Goal: Complete application form: Complete application form

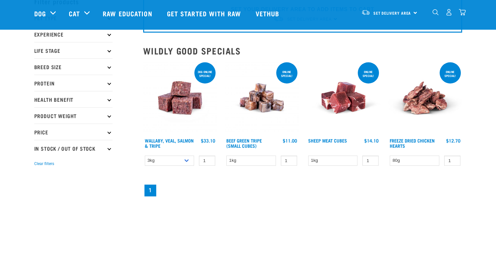
scroll to position [33, 0]
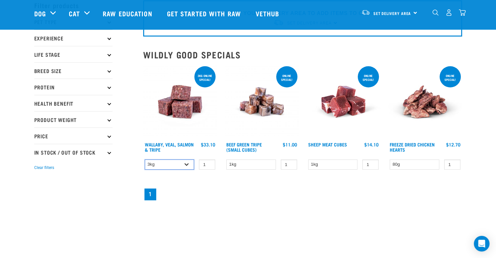
click at [186, 166] on select "3kg 1kg Bulk (18kg)" at bounding box center [170, 164] width 50 height 10
click at [351, 164] on select "1kg" at bounding box center [333, 164] width 50 height 10
click at [109, 87] on icon at bounding box center [109, 87] width 4 height 4
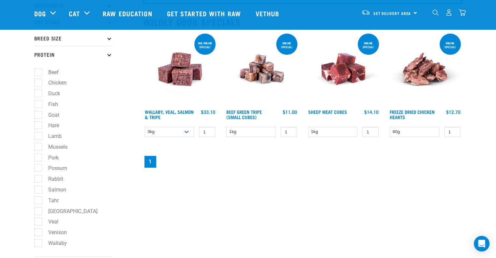
scroll to position [98, 0]
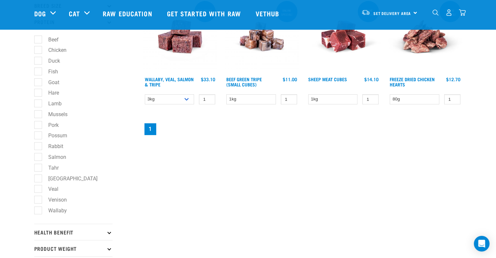
click at [38, 115] on label "Mussels" at bounding box center [54, 114] width 32 height 8
click at [38, 115] on input "Mussels" at bounding box center [36, 113] width 4 height 4
checkbox input "true"
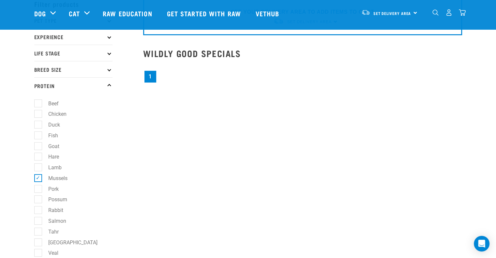
scroll to position [65, 0]
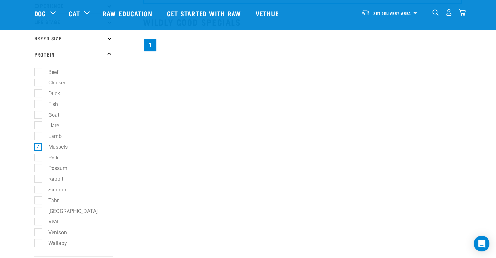
click at [38, 116] on label "Goat" at bounding box center [50, 115] width 24 height 8
click at [38, 116] on input "Goat" at bounding box center [36, 113] width 4 height 4
checkbox input "true"
click at [38, 106] on label "Fish" at bounding box center [49, 104] width 23 height 8
click at [38, 105] on input "Fish" at bounding box center [36, 103] width 4 height 4
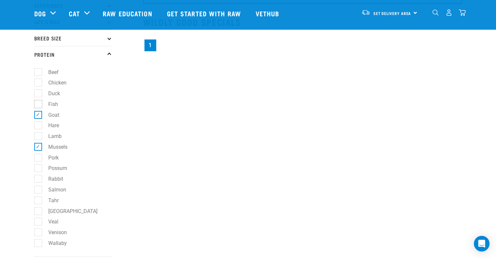
checkbox input "true"
click at [38, 136] on label "Lamb" at bounding box center [51, 136] width 26 height 8
click at [38, 136] on input "Lamb" at bounding box center [36, 135] width 4 height 4
checkbox input "true"
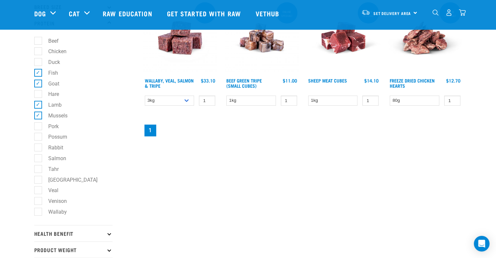
scroll to position [98, 0]
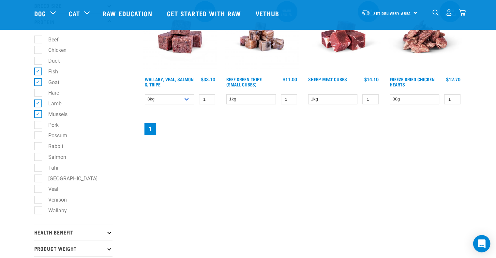
click at [481, 242] on icon "Open Intercom Messenger" at bounding box center [481, 243] width 7 height 8
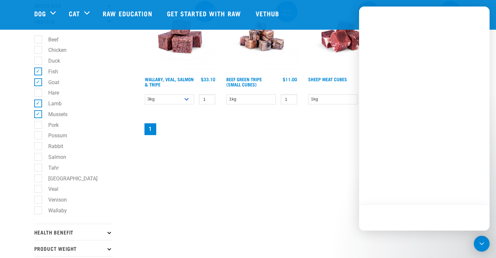
scroll to position [0, 0]
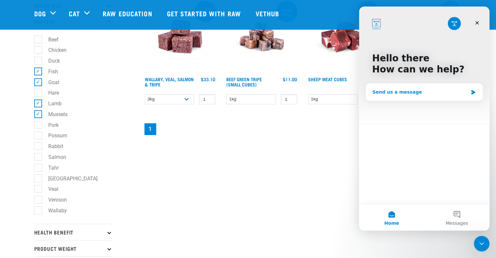
click at [378, 92] on div "Send us a message" at bounding box center [420, 92] width 96 height 7
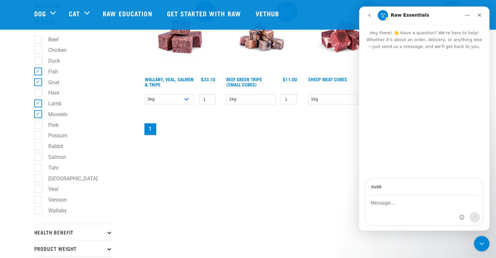
type input "suse3harding@gmail.com"
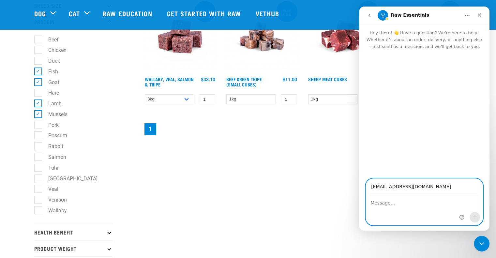
click at [402, 202] on textarea "Message…" at bounding box center [424, 201] width 117 height 11
type textarea "Hello which protein do you recommend to avoid scratching"
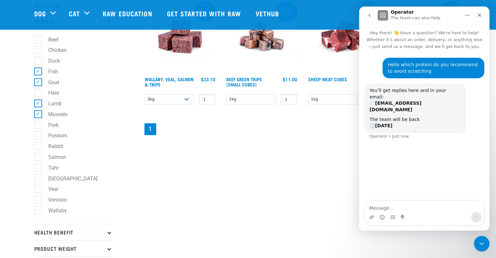
click at [170, 170] on div "SET YOUR DELIVERY AREA TO ADD ITEMS TO CART Set Delivery Area North Island Sout…" at bounding box center [302, 118] width 327 height 386
click at [368, 15] on icon "go back" at bounding box center [369, 15] width 5 height 5
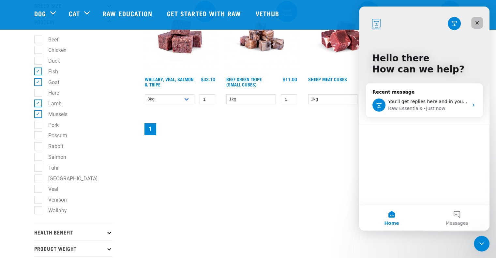
click at [479, 23] on icon "Close" at bounding box center [476, 22] width 5 height 5
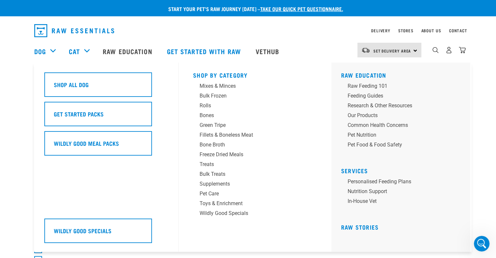
click at [52, 45] on div "Dog" at bounding box center [48, 51] width 28 height 26
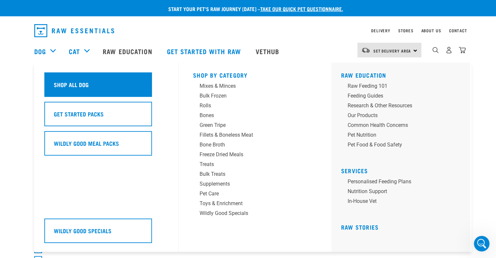
click at [75, 87] on h5 "Shop All Dog" at bounding box center [71, 84] width 35 height 8
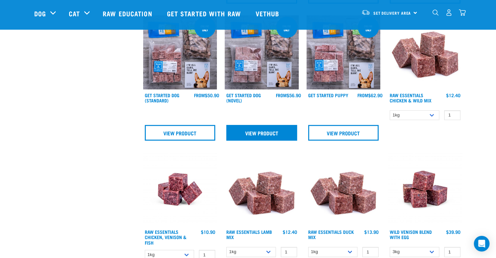
scroll to position [359, 0]
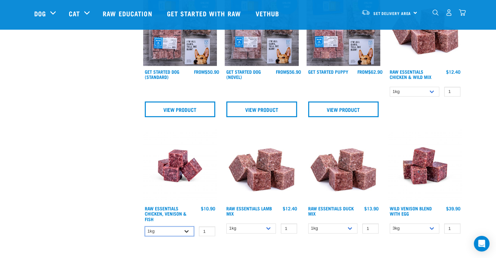
click at [187, 229] on select "1kg 3kg" at bounding box center [170, 231] width 50 height 10
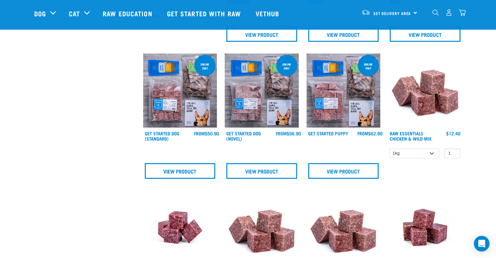
scroll to position [293, 0]
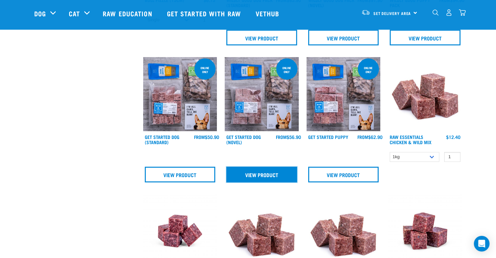
click at [259, 173] on link "View Product" at bounding box center [261, 175] width 71 height 16
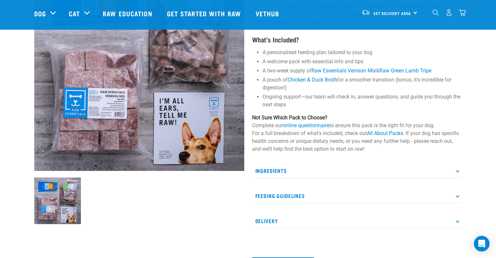
scroll to position [98, 0]
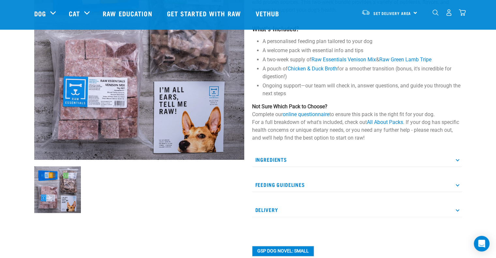
click at [457, 161] on p "Ingredients" at bounding box center [357, 159] width 210 height 15
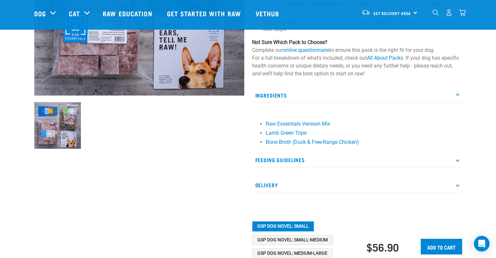
scroll to position [163, 0]
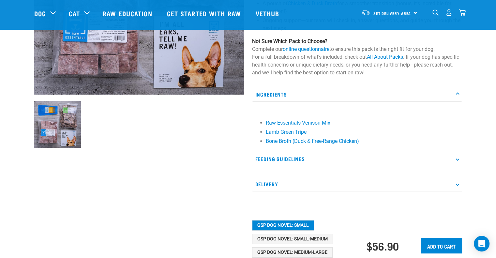
click at [457, 162] on p "Feeding Guidelines" at bounding box center [357, 159] width 210 height 15
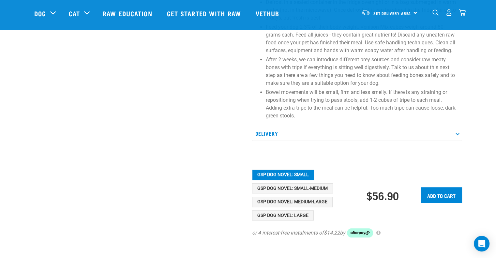
scroll to position [391, 0]
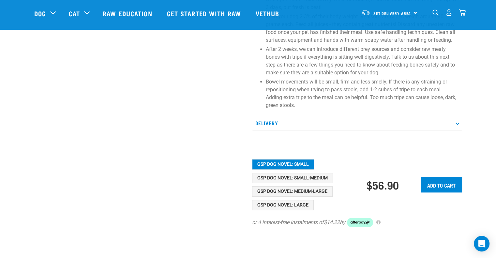
click at [458, 125] on p "Delivery" at bounding box center [357, 123] width 210 height 15
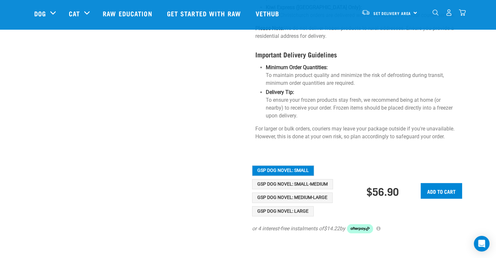
scroll to position [652, 0]
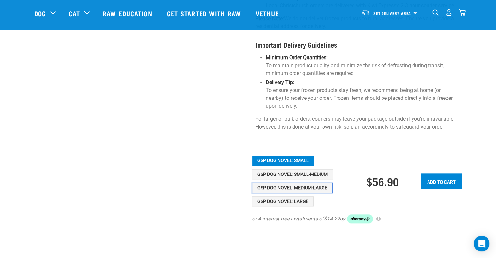
click at [319, 183] on button "GSP Dog Novel: Medium-Large" at bounding box center [292, 188] width 81 height 10
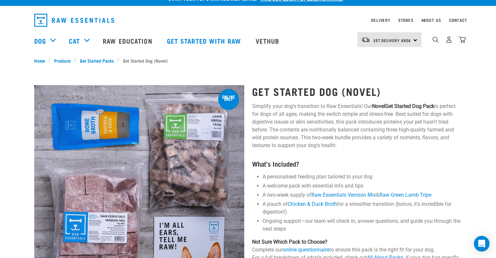
scroll to position [0, 0]
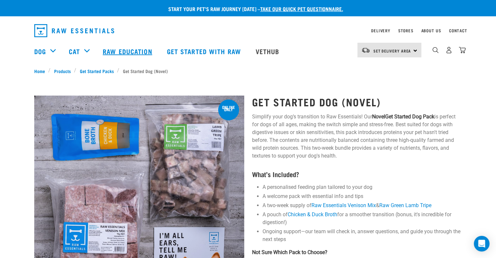
click at [124, 53] on link "Raw Education" at bounding box center [128, 51] width 64 height 26
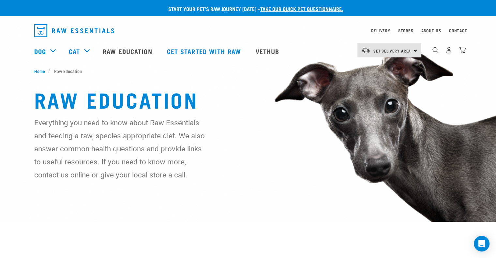
click at [276, 10] on link "take our quick pet questionnaire." at bounding box center [301, 8] width 83 height 3
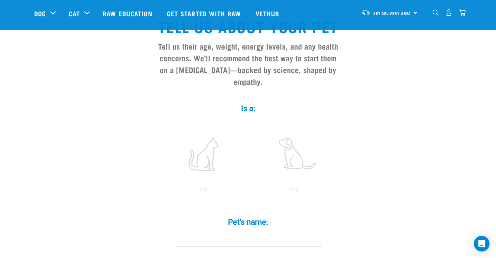
scroll to position [33, 0]
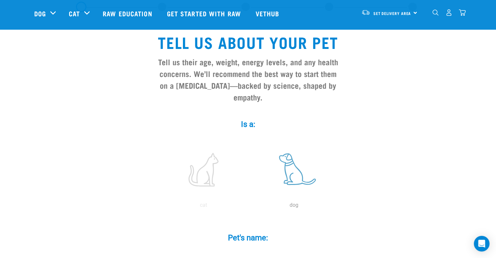
click at [293, 157] on label at bounding box center [294, 169] width 88 height 55
click at [249, 207] on input "radio" at bounding box center [249, 207] width 0 height 0
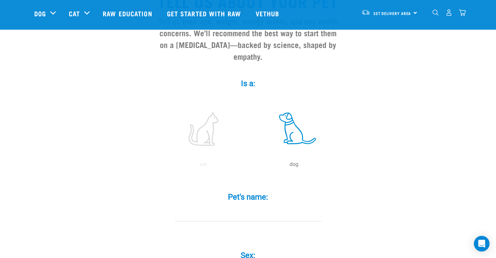
scroll to position [130, 0]
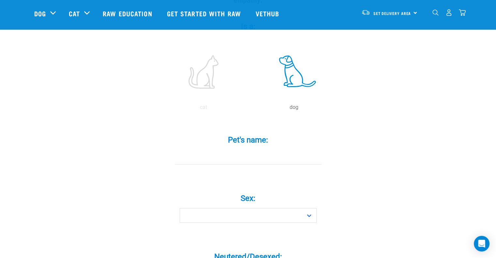
click at [235, 150] on input "Pet's name: *" at bounding box center [248, 157] width 147 height 15
type input "[PERSON_NAME]"
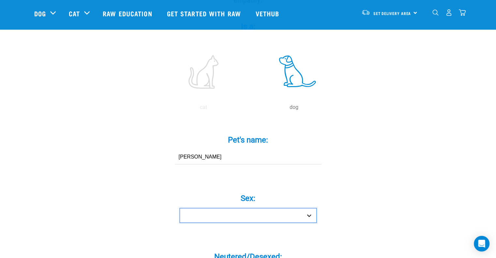
click at [305, 208] on select "Boy Girl" at bounding box center [248, 215] width 137 height 15
select select "boy"
click at [180, 208] on select "Boy Girl" at bounding box center [248, 215] width 137 height 15
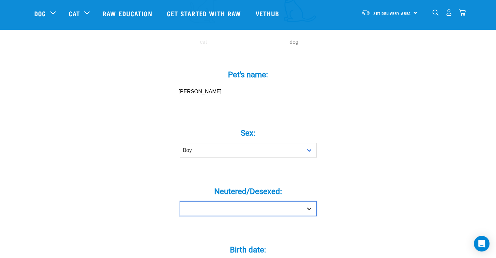
click at [305, 201] on select "Yes No" at bounding box center [248, 208] width 137 height 15
select select "yes"
click at [180, 201] on select "Yes No" at bounding box center [248, 208] width 137 height 15
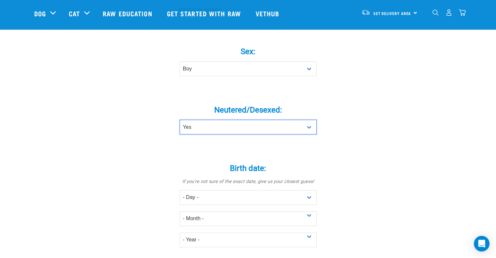
scroll to position [293, 0]
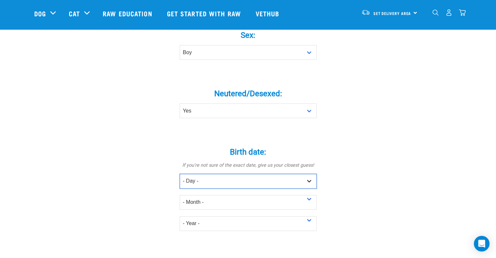
click at [262, 174] on select "- Day - 1 2 3 4 5 6 7 8 9 10 11 12 13 14 15 16 17 18 19 20 21 22 23 24 25 26 27" at bounding box center [248, 181] width 137 height 15
select select "16"
click at [180, 174] on select "- Day - 1 2 3 4 5 6 7 8 9 10 11 12 13 14 15 16 17 18 19 20 21 22 23 24 25 26 27" at bounding box center [248, 181] width 137 height 15
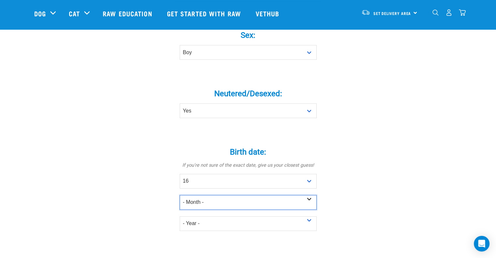
click at [267, 195] on select "- Month - January February March April May June July August September October N…" at bounding box center [248, 202] width 137 height 15
select select "October"
click at [180, 195] on select "- Month - January February March April May June July August September October N…" at bounding box center [248, 202] width 137 height 15
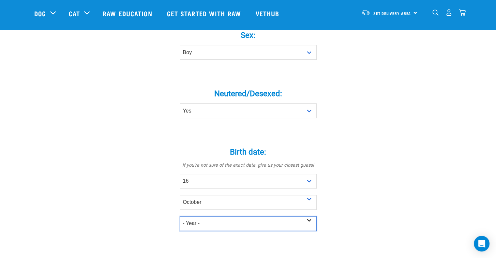
click at [282, 216] on select "- Year - 2025 2024 2023 2022 2021 2020 2019 2018 2017 2016 2015 2014 2013 2012" at bounding box center [248, 223] width 137 height 15
click at [180, 216] on select "- Year - 2025 2024 2023 2022 2021 2020 2019 2018 2017 2016 2015 2014 2013 2012" at bounding box center [248, 223] width 137 height 15
click at [310, 216] on select "- Year - 2025 2024 2023 2022 2021 2020 2019 2018 2017 2016 2015 2014 2013 2012" at bounding box center [248, 223] width 137 height 15
select select "2018"
click at [180, 216] on select "- Year - 2025 2024 2023 2022 2021 2020 2019 2018 2017 2016 2015 2014 2013 2012" at bounding box center [248, 223] width 137 height 15
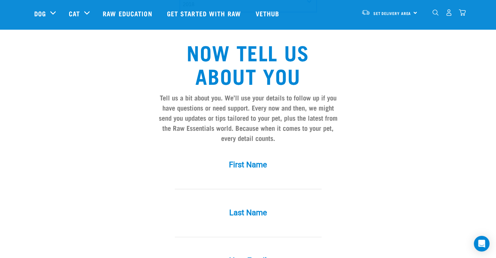
scroll to position [522, 0]
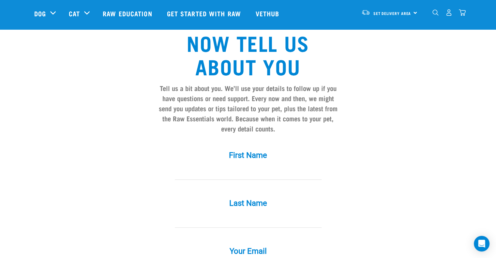
click at [244, 165] on input "First Name *" at bounding box center [248, 172] width 147 height 15
type input "Susan"
type input "Harding"
type input "suse3harding@gmail.com"
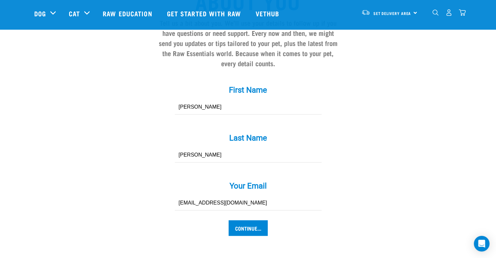
scroll to position [619, 0]
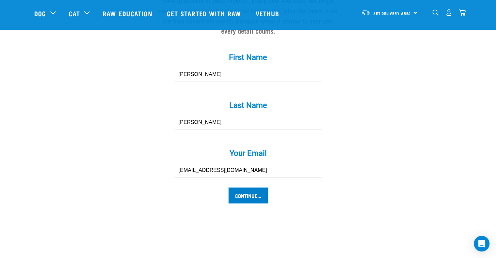
click at [262, 187] on input "Continue..." at bounding box center [247, 195] width 39 height 16
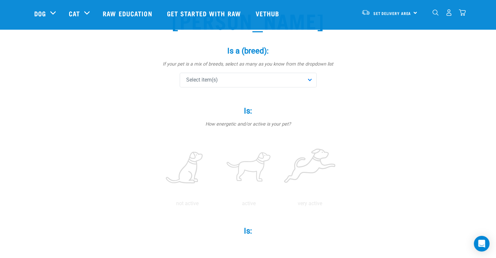
scroll to position [65, 0]
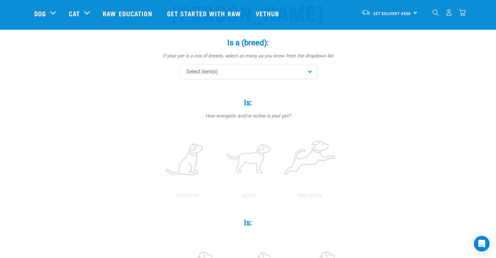
click at [300, 71] on div "Select item(s)" at bounding box center [248, 72] width 137 height 15
click at [257, 92] on input "text" at bounding box center [248, 89] width 134 height 15
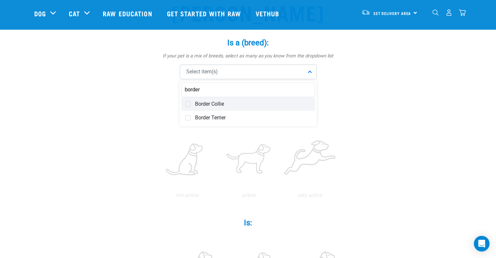
type input "border"
click at [228, 105] on span "Border Collie" at bounding box center [253, 104] width 116 height 7
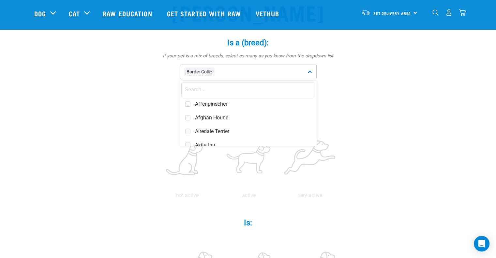
click at [240, 68] on div "Border Collie" at bounding box center [248, 72] width 137 height 15
click at [228, 70] on div "Border Collie" at bounding box center [248, 72] width 137 height 15
click at [213, 90] on input "text" at bounding box center [248, 89] width 134 height 15
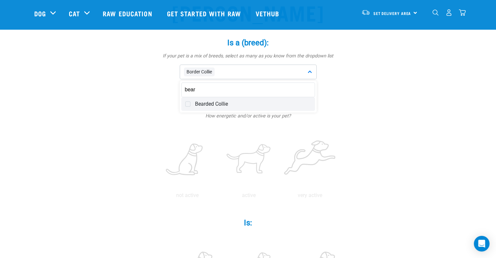
type input "bear"
click at [223, 104] on span "Bearded Collie" at bounding box center [253, 104] width 116 height 7
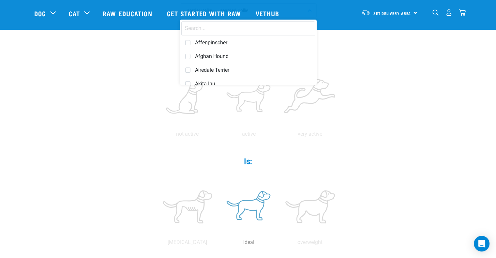
scroll to position [130, 0]
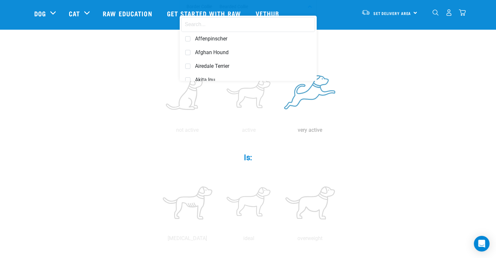
click at [305, 99] on label at bounding box center [310, 94] width 59 height 55
click at [279, 132] on input "radio" at bounding box center [279, 132] width 0 height 0
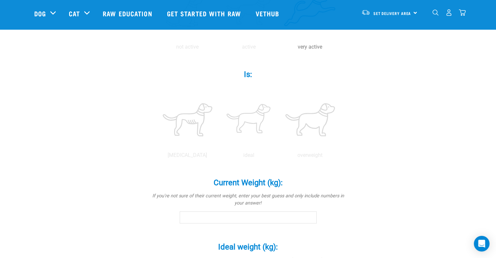
scroll to position [228, 0]
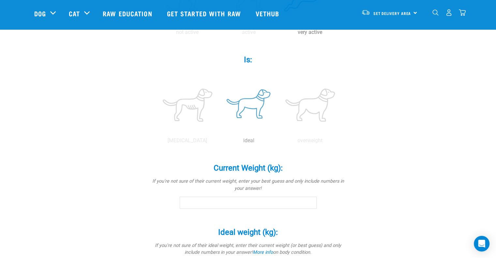
click at [255, 110] on label at bounding box center [248, 104] width 59 height 55
click at [218, 142] on input "radio" at bounding box center [218, 142] width 0 height 0
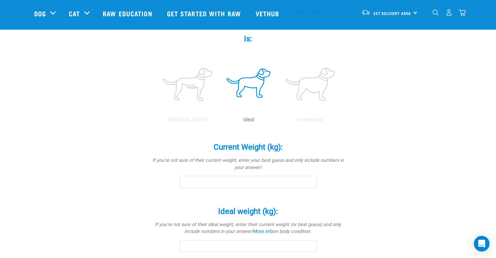
scroll to position [293, 0]
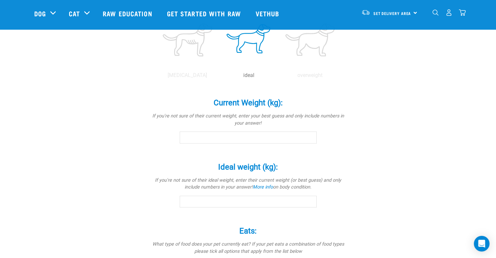
click at [225, 134] on input "Current Weight (kg): *" at bounding box center [248, 137] width 137 height 12
type input "23"
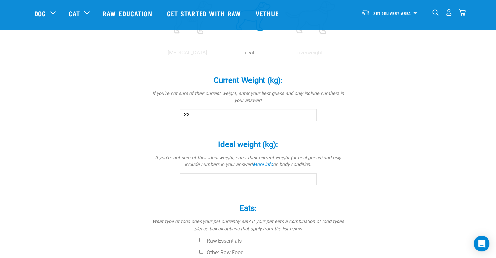
scroll to position [326, 0]
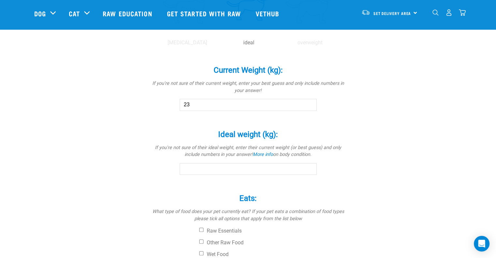
click at [206, 168] on input "Ideal weight (kg): *" at bounding box center [248, 169] width 137 height 12
type input "23"
click at [199, 188] on div "Eats: * What type of food does your pet currently eat? If your pet eats a combi…" at bounding box center [248, 239] width 196 height 110
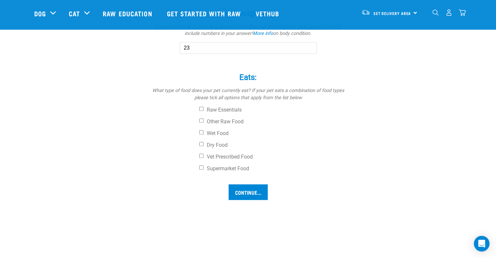
scroll to position [456, 0]
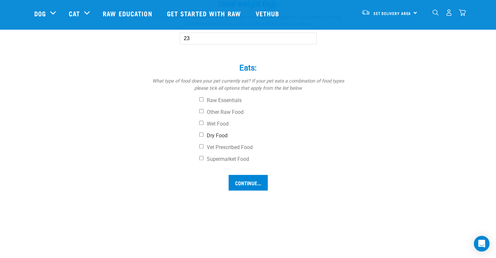
click at [201, 135] on input "Dry Food" at bounding box center [201, 134] width 4 height 4
checkbox input "true"
click at [201, 112] on input "Other Raw Food" at bounding box center [201, 111] width 4 height 4
checkbox input "true"
click at [201, 121] on input "Wet Food" at bounding box center [201, 123] width 4 height 4
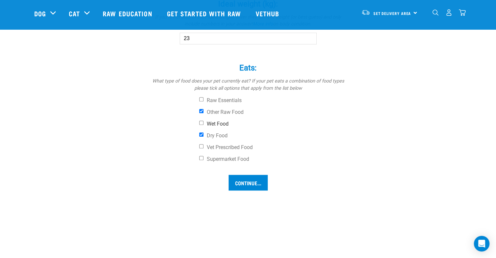
checkbox input "true"
click at [245, 183] on input "Continue..." at bounding box center [247, 183] width 39 height 16
click at [246, 180] on input "Continue..." at bounding box center [247, 183] width 39 height 16
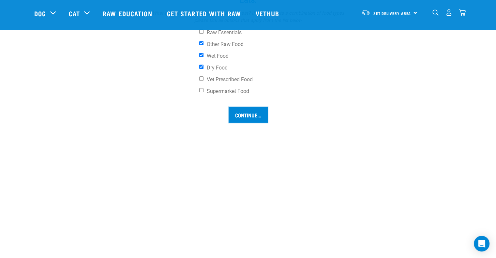
scroll to position [522, 0]
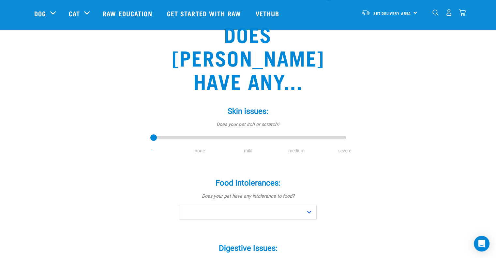
scroll to position [33, 0]
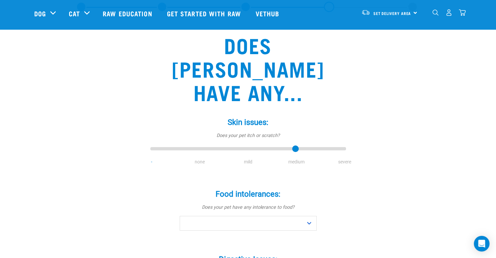
type input "3"
click at [311, 144] on input "range" at bounding box center [248, 148] width 196 height 9
click at [310, 144] on input "range" at bounding box center [248, 148] width 196 height 9
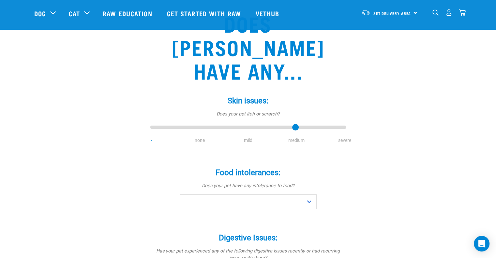
scroll to position [65, 0]
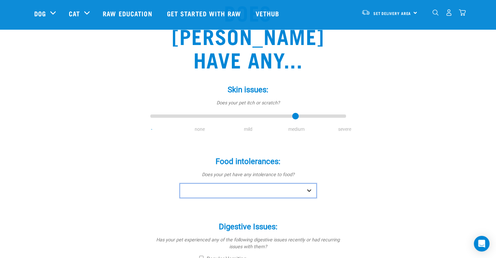
click at [308, 183] on select "No Yes" at bounding box center [248, 190] width 137 height 15
select select "no"
click at [180, 183] on select "No Yes" at bounding box center [248, 190] width 137 height 15
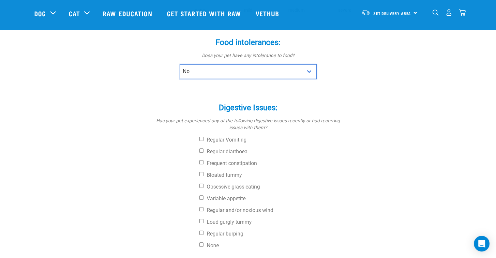
scroll to position [196, 0]
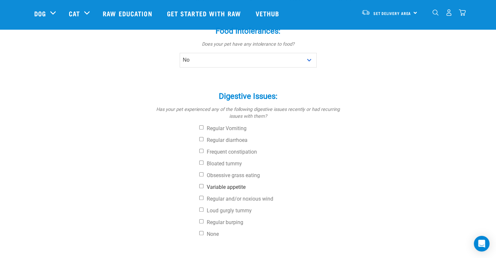
click at [199, 184] on input "Variable appetite" at bounding box center [201, 186] width 4 height 4
checkbox input "true"
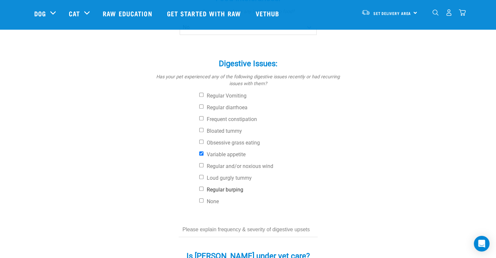
scroll to position [293, 0]
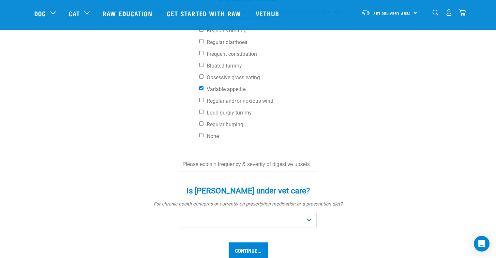
click at [248, 157] on input "text" at bounding box center [248, 164] width 139 height 15
type input "He is quite a fussy eater but I notice he likes raw and freeze dried and wet fo…"
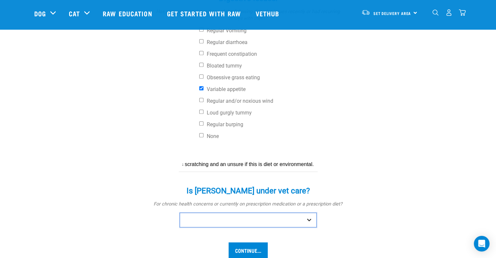
click at [307, 213] on select "No Yes" at bounding box center [248, 220] width 137 height 15
click at [180, 213] on select "No Yes" at bounding box center [248, 220] width 137 height 15
drag, startPoint x: 289, startPoint y: 197, endPoint x: 289, endPoint y: 202, distance: 5.2
click at [289, 213] on select "No Yes" at bounding box center [248, 220] width 137 height 15
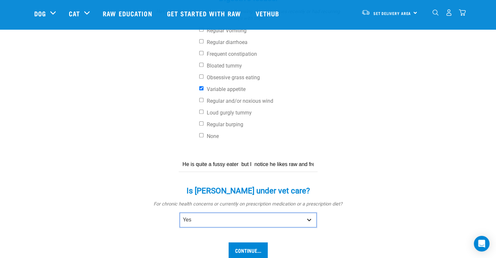
click at [180, 213] on select "No Yes" at bounding box center [248, 220] width 137 height 15
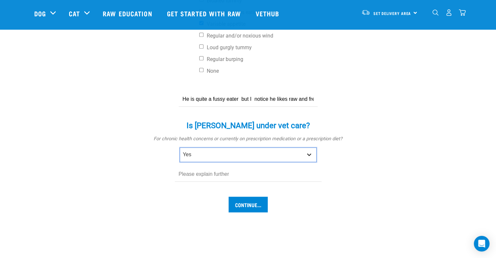
click at [309, 147] on select "No Yes" at bounding box center [248, 154] width 137 height 15
select select "no"
click at [180, 147] on select "No Yes" at bounding box center [248, 154] width 137 height 15
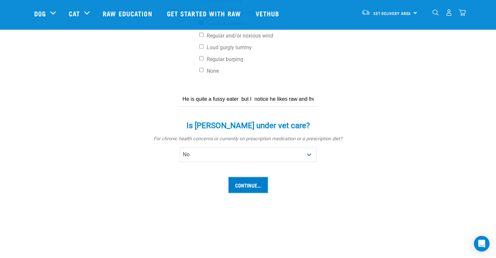
click at [255, 177] on input "Continue..." at bounding box center [247, 185] width 39 height 16
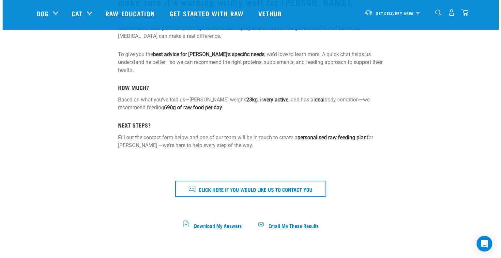
scroll to position [130, 0]
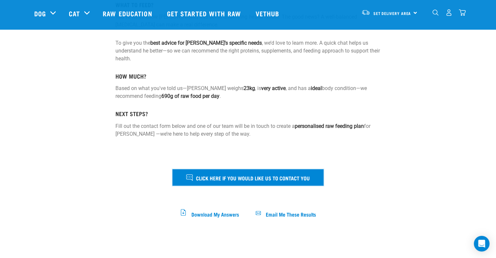
click at [256, 173] on span "Click here if you would like us to contact you" at bounding box center [253, 177] width 114 height 8
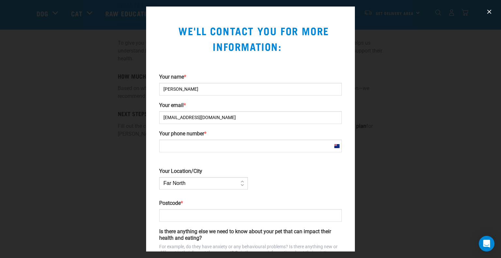
click at [219, 145] on input "Your phone number *" at bounding box center [250, 146] width 183 height 13
type input "021918221"
click at [240, 184] on select "Far [GEOGRAPHIC_DATA] [GEOGRAPHIC_DATA] [GEOGRAPHIC_DATA] [GEOGRAPHIC_DATA] [GE…" at bounding box center [203, 183] width 89 height 12
select select "[GEOGRAPHIC_DATA]"
click at [159, 177] on select "Far [GEOGRAPHIC_DATA] [GEOGRAPHIC_DATA] [GEOGRAPHIC_DATA] [GEOGRAPHIC_DATA] [GE…" at bounding box center [203, 183] width 89 height 12
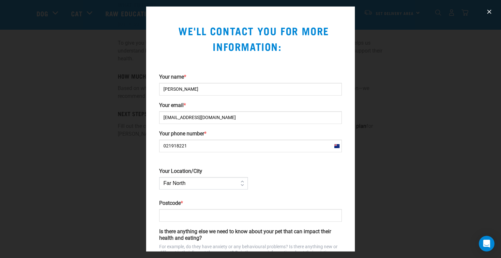
click at [192, 216] on input "Postcode *" at bounding box center [250, 215] width 183 height 13
type input "1041"
click at [275, 179] on div "Your name * [PERSON_NAME] Your email * [EMAIL_ADDRESS][DOMAIN_NAME] Your phone …" at bounding box center [250, 194] width 188 height 240
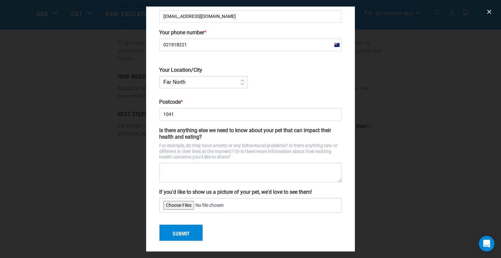
scroll to position [102, 0]
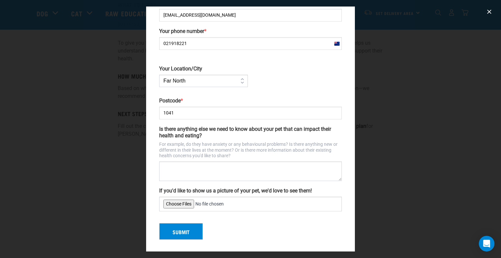
click at [176, 202] on input "If you'd like to show us a picture of your pet, we'd love to see them!" at bounding box center [250, 204] width 183 height 15
click at [186, 201] on input "If you'd like to show us a picture of your pet, we'd love to see them!" at bounding box center [250, 204] width 183 height 15
type input "C:\fakepath\IMG_2283.JPG"
click at [185, 230] on button "Submit" at bounding box center [181, 231] width 44 height 17
click at [183, 229] on div "Submit" at bounding box center [250, 229] width 188 height 22
